Goal: Transaction & Acquisition: Purchase product/service

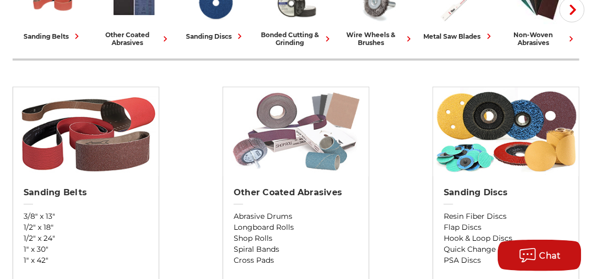
scroll to position [366, 0]
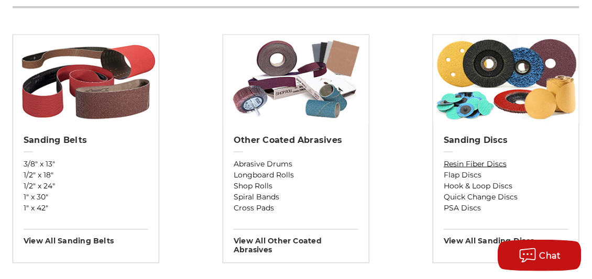
click at [477, 160] on link "Resin Fiber Discs" at bounding box center [505, 164] width 125 height 11
click at [453, 206] on link "PSA Discs" at bounding box center [505, 208] width 125 height 11
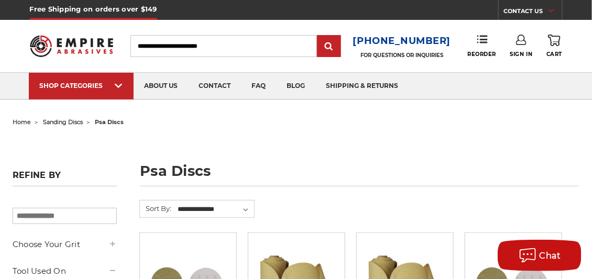
click at [27, 122] on span "home" at bounding box center [22, 121] width 18 height 7
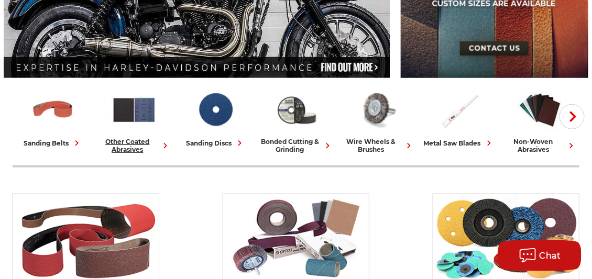
scroll to position [209, 0]
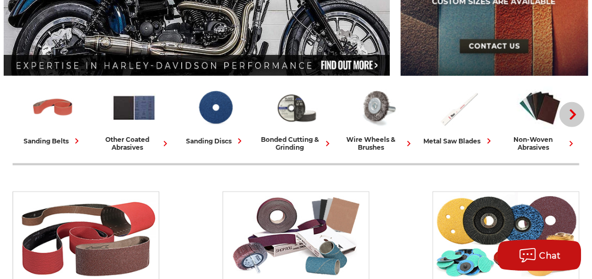
click at [576, 110] on icon "button" at bounding box center [572, 114] width 10 height 10
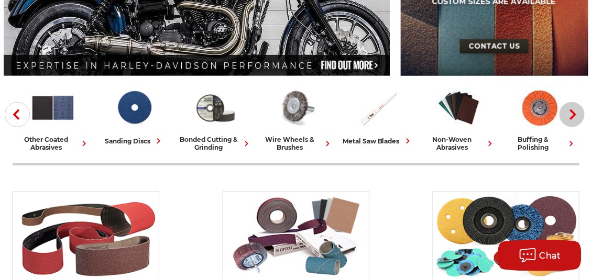
click at [576, 108] on button "Next" at bounding box center [571, 114] width 25 height 25
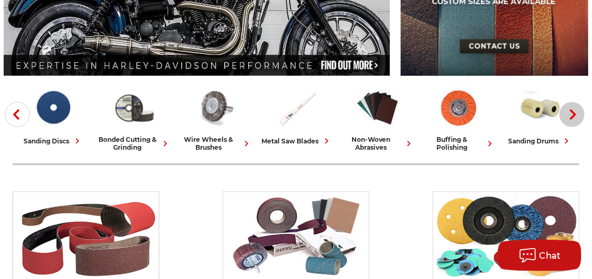
click at [576, 108] on button "Next" at bounding box center [571, 114] width 25 height 25
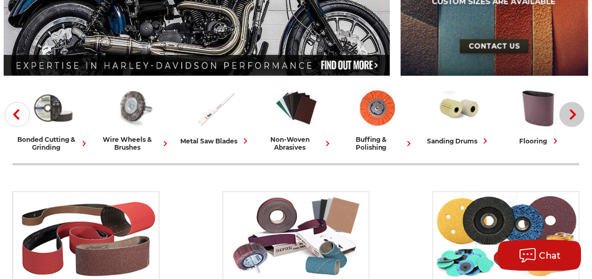
click at [576, 108] on button "Next" at bounding box center [571, 114] width 25 height 25
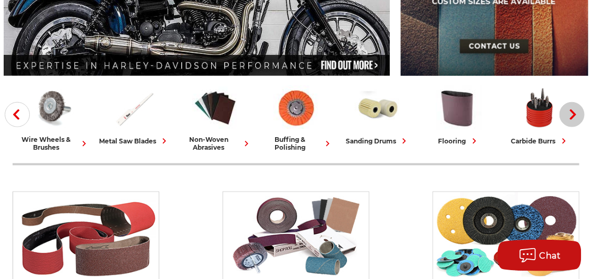
click at [576, 107] on button "Next" at bounding box center [571, 114] width 25 height 25
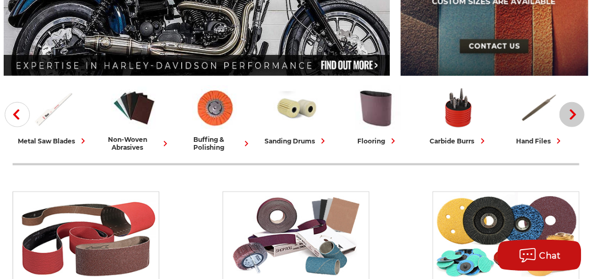
click at [576, 107] on button "Next" at bounding box center [571, 114] width 25 height 25
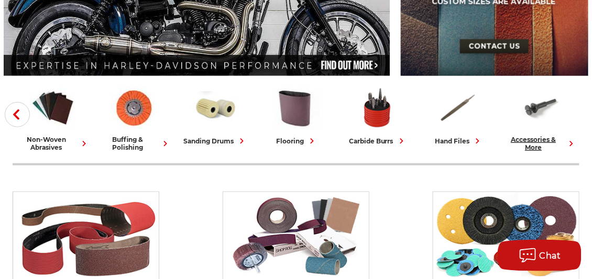
click at [576, 107] on link "accessories & more" at bounding box center [540, 118] width 73 height 66
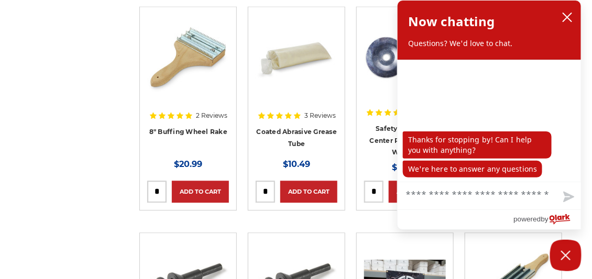
scroll to position [680, 0]
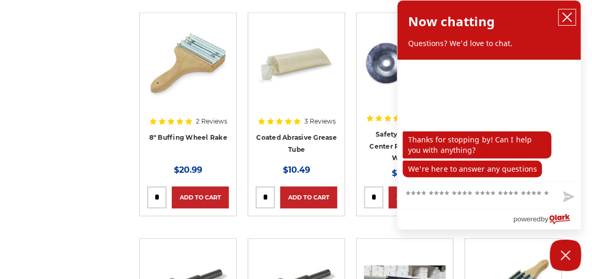
click at [565, 15] on icon "close chatbox" at bounding box center [567, 17] width 8 height 8
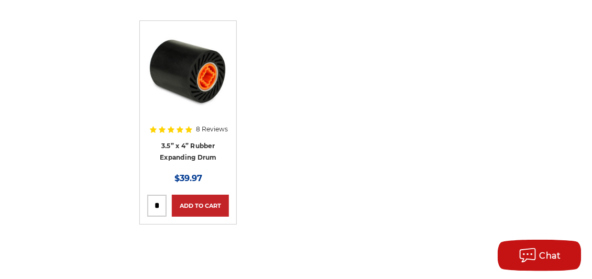
scroll to position [4554, 0]
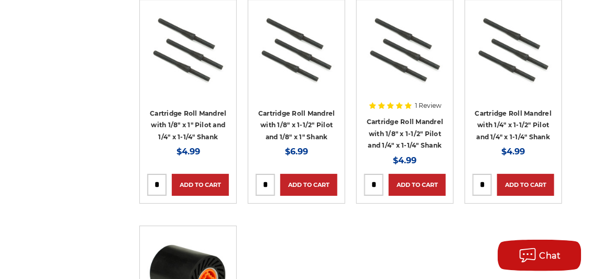
drag, startPoint x: 579, startPoint y: 169, endPoint x: 584, endPoint y: 156, distance: 13.4
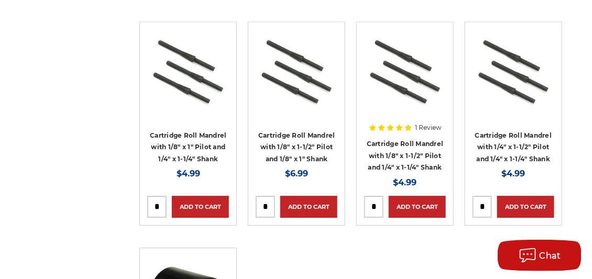
drag, startPoint x: 584, startPoint y: 156, endPoint x: 22, endPoint y: 69, distance: 568.4
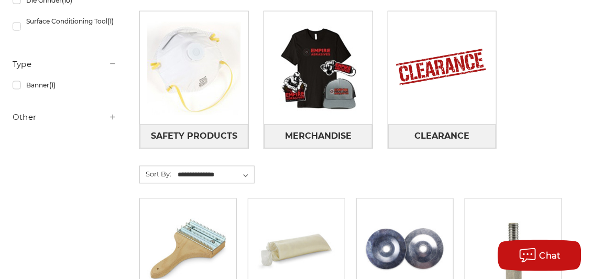
scroll to position [471, 0]
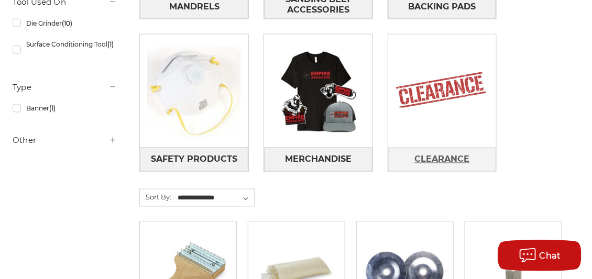
click at [444, 153] on span "Clearance" at bounding box center [442, 160] width 55 height 18
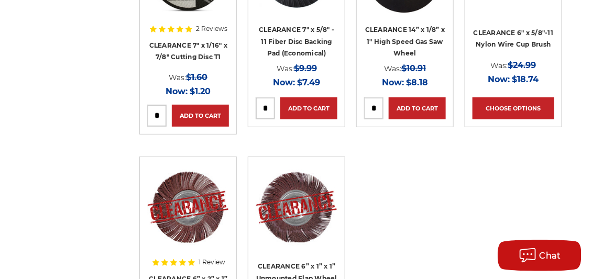
scroll to position [1309, 0]
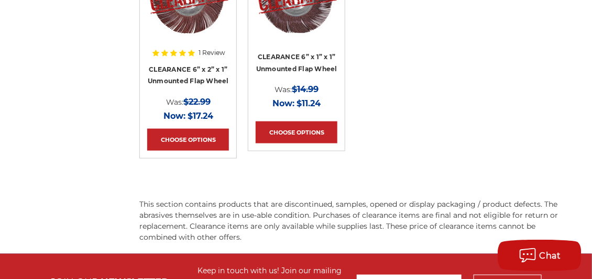
drag, startPoint x: 560, startPoint y: 150, endPoint x: 555, endPoint y: 121, distance: 29.7
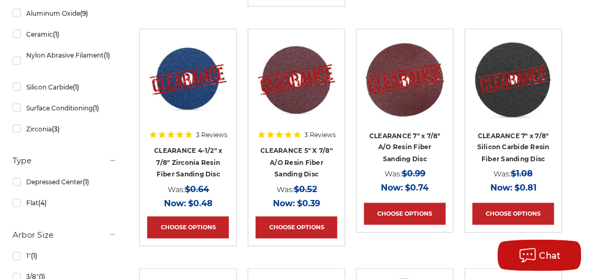
scroll to position [419, 0]
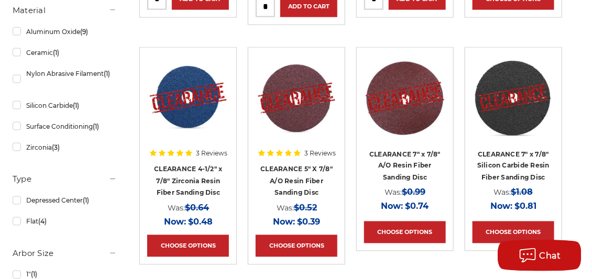
click at [178, 97] on img at bounding box center [188, 98] width 82 height 81
